Goal: Task Accomplishment & Management: Use online tool/utility

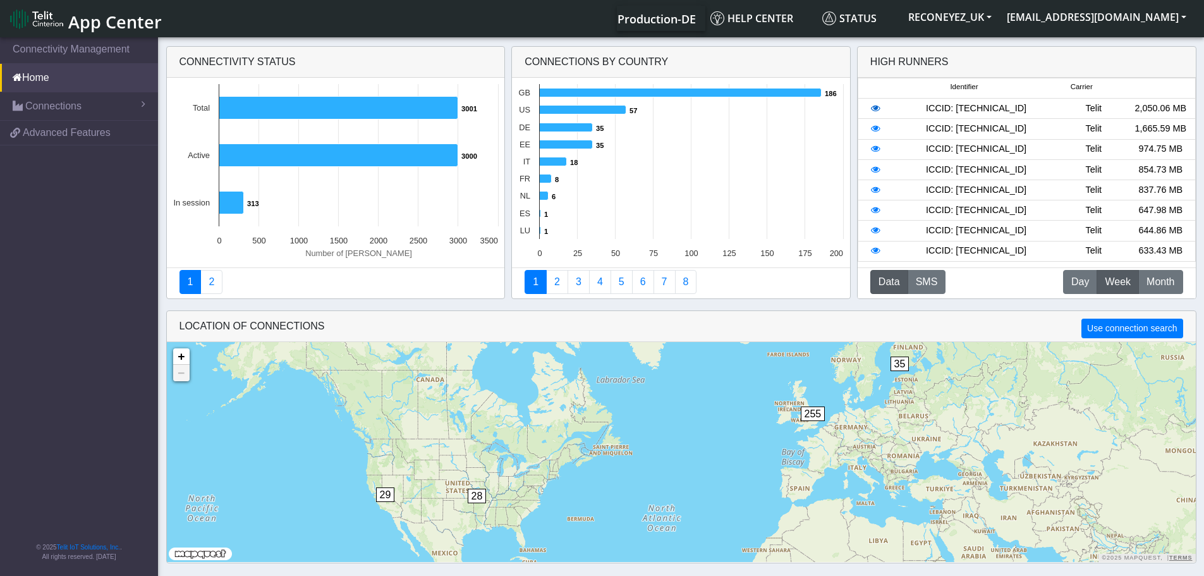
click at [873, 110] on icon at bounding box center [875, 108] width 9 height 9
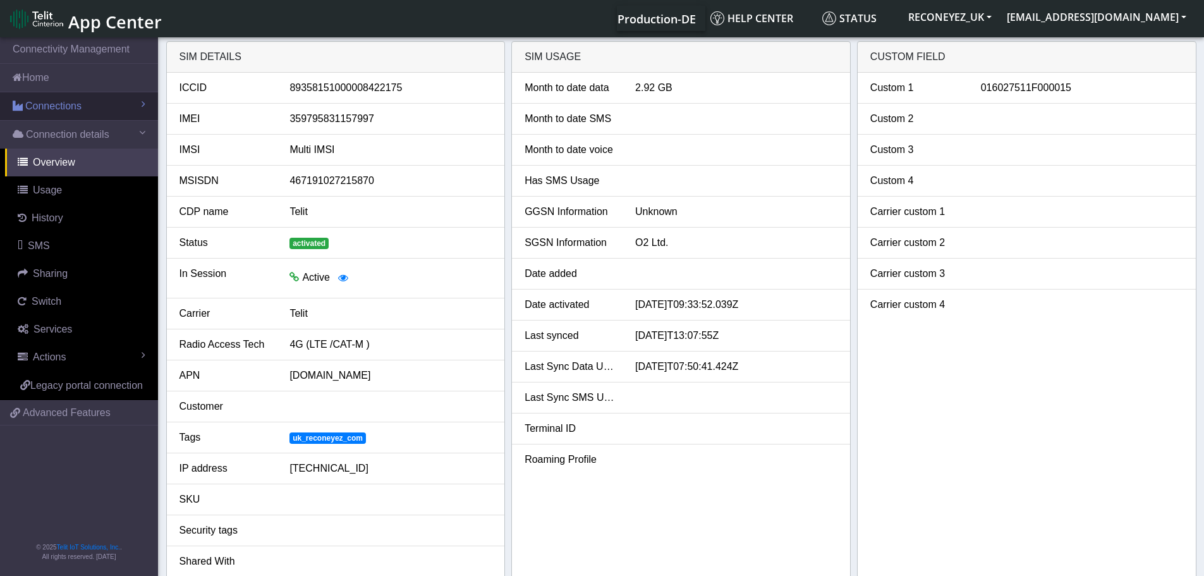
click at [44, 112] on span "Connections" at bounding box center [53, 106] width 56 height 15
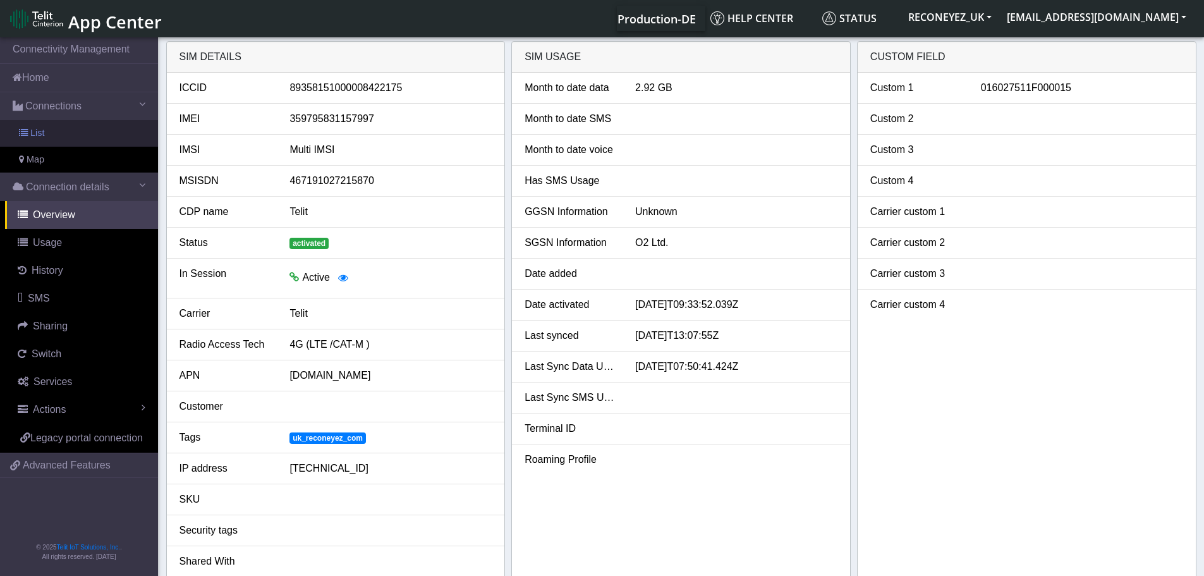
click at [55, 136] on link "List" at bounding box center [79, 133] width 158 height 27
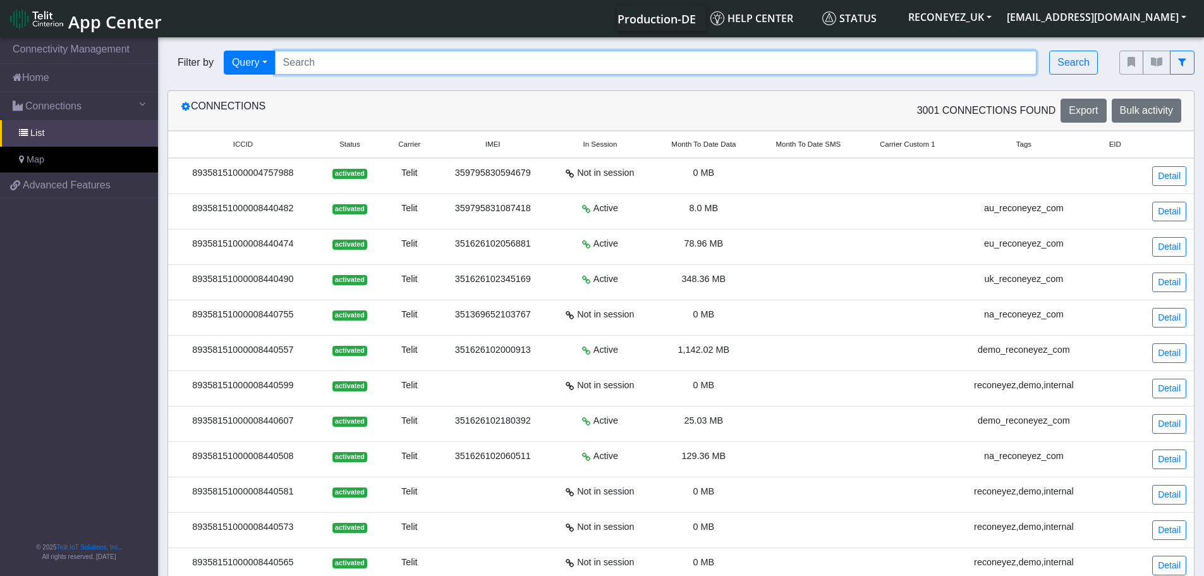
paste input "89358151000008422274"
type input "89358151000008422274"
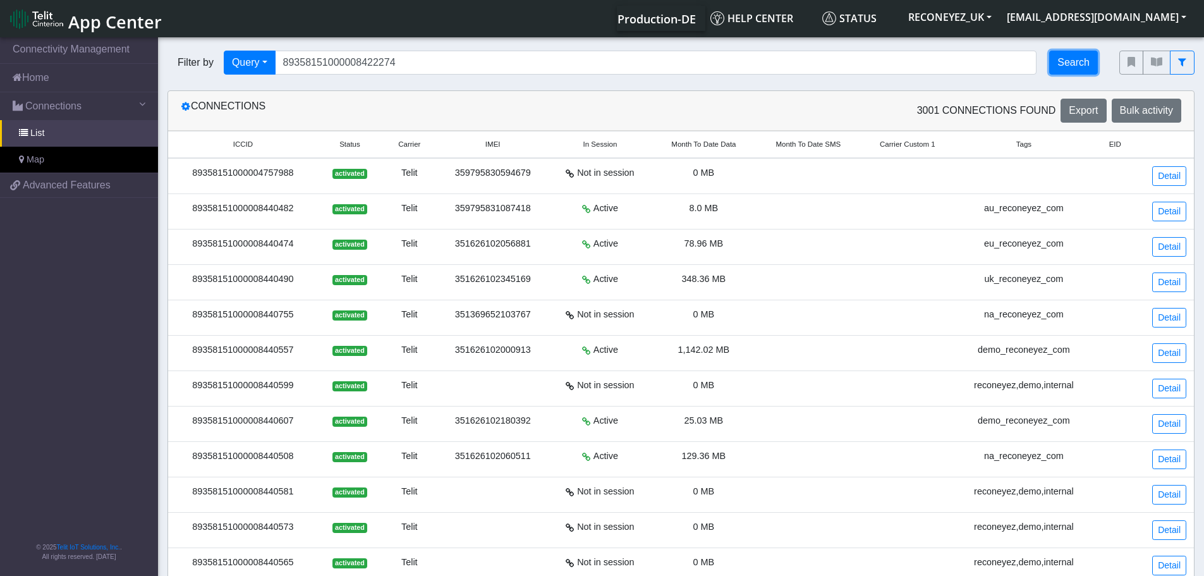
click at [1079, 70] on button "Search" at bounding box center [1073, 63] width 49 height 24
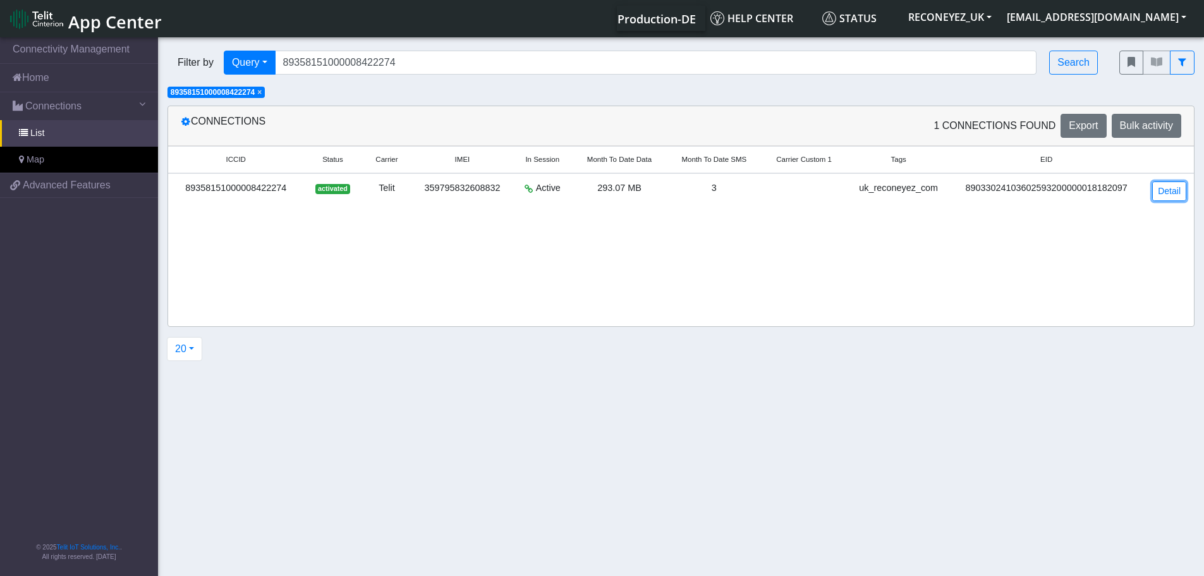
drag, startPoint x: 1162, startPoint y: 195, endPoint x: 1149, endPoint y: 196, distance: 12.7
click at [1162, 195] on link "Detail" at bounding box center [1170, 191] width 34 height 20
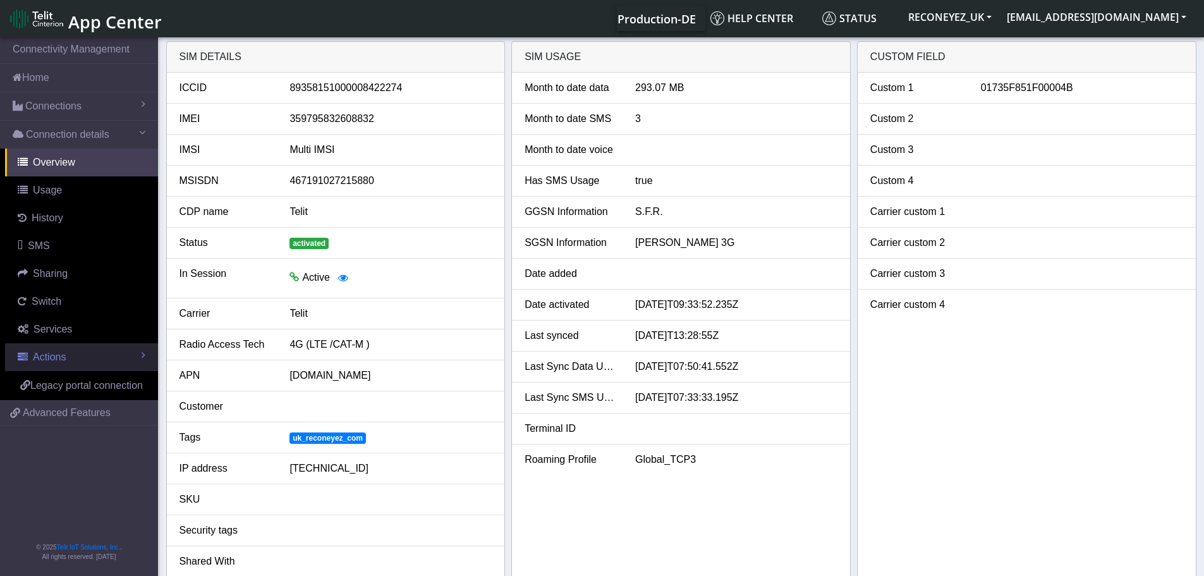
click at [54, 364] on link "Actions" at bounding box center [81, 357] width 153 height 28
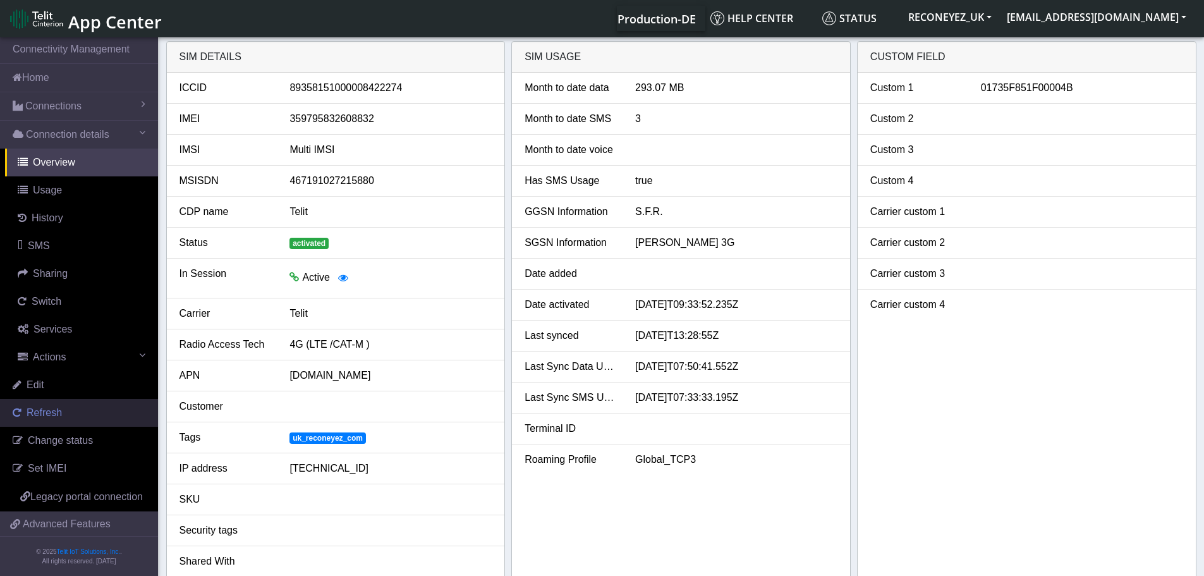
click at [47, 418] on span "Refresh" at bounding box center [44, 412] width 35 height 11
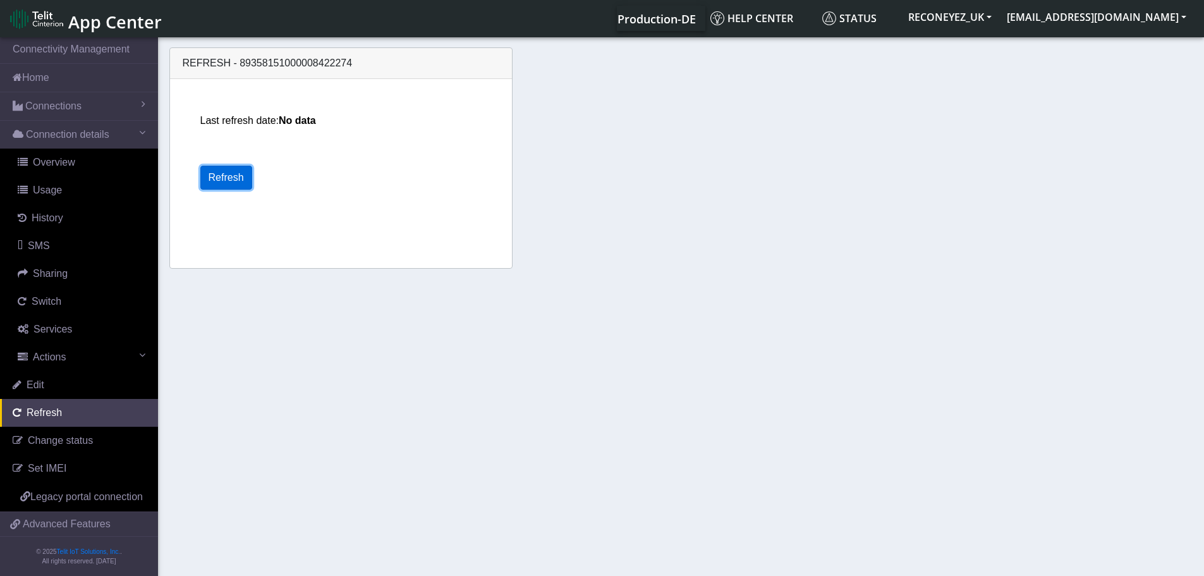
click at [228, 176] on button "Refresh" at bounding box center [226, 178] width 52 height 24
